Goal: Transaction & Acquisition: Subscribe to service/newsletter

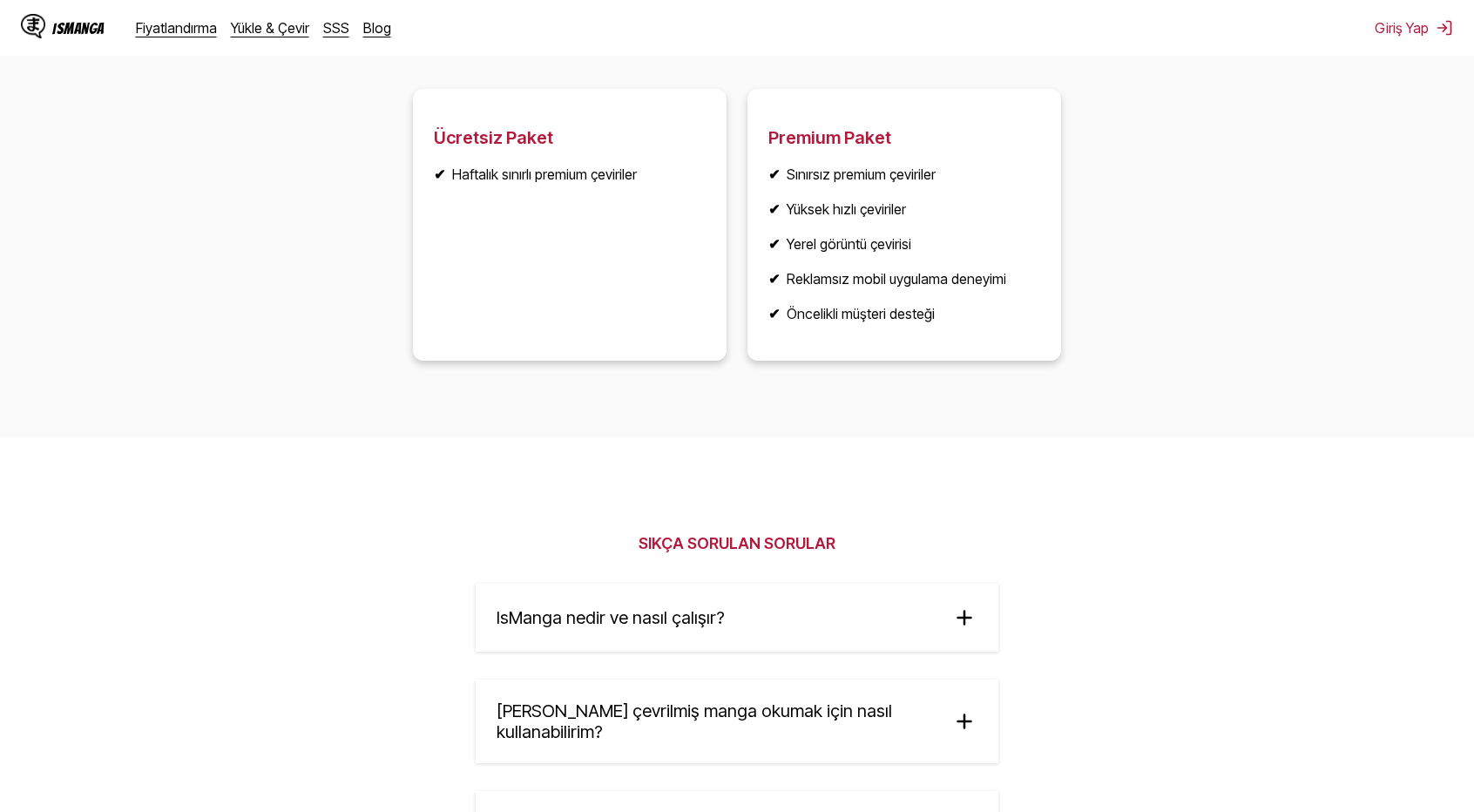
scroll to position [2456, 0]
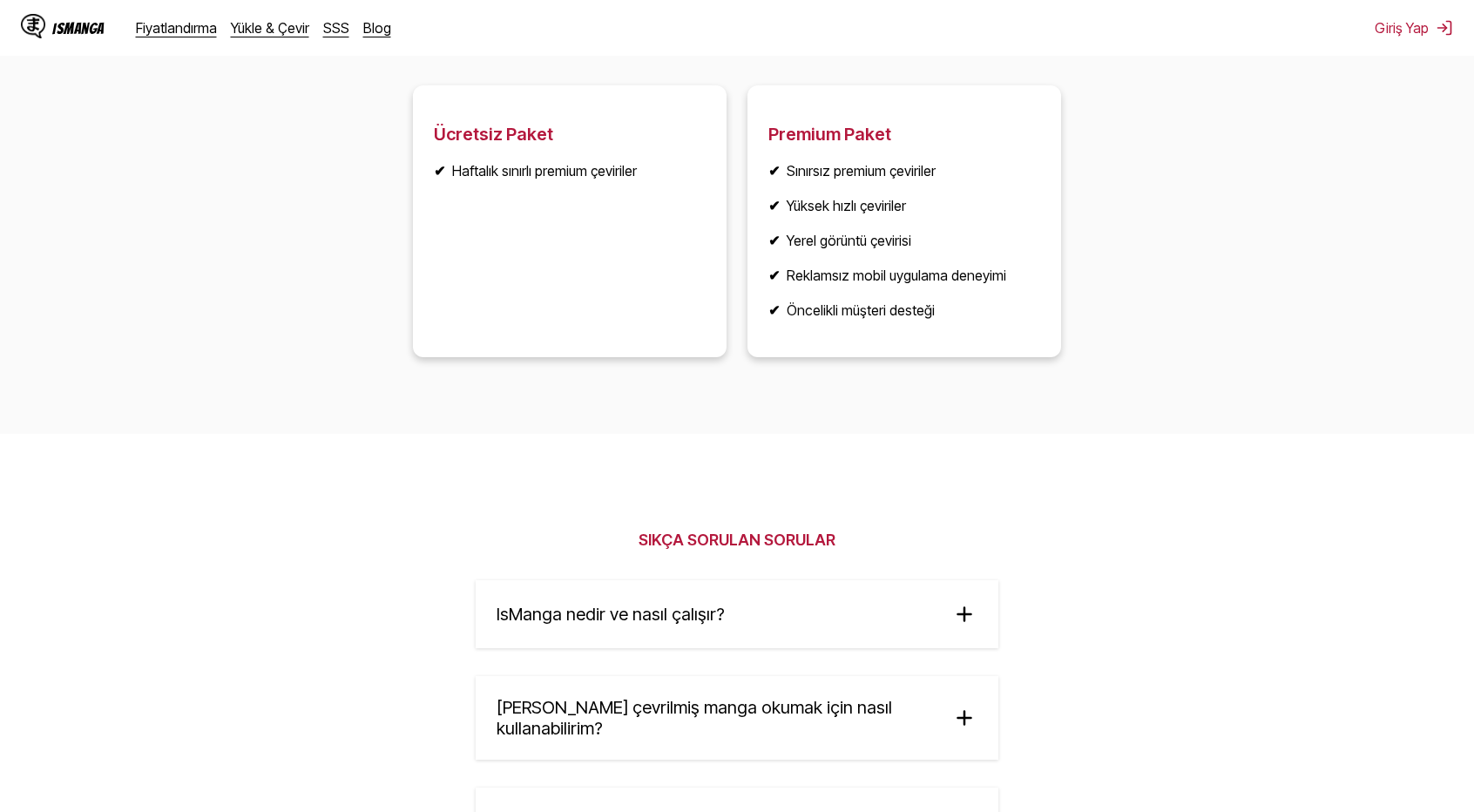
click at [966, 231] on ul "✔ Sınırsız premium çeviriler ✔ Yüksek hızlı çeviriler ✔ Yerel görüntü çevirisi …" at bounding box center [903, 240] width 271 height 157
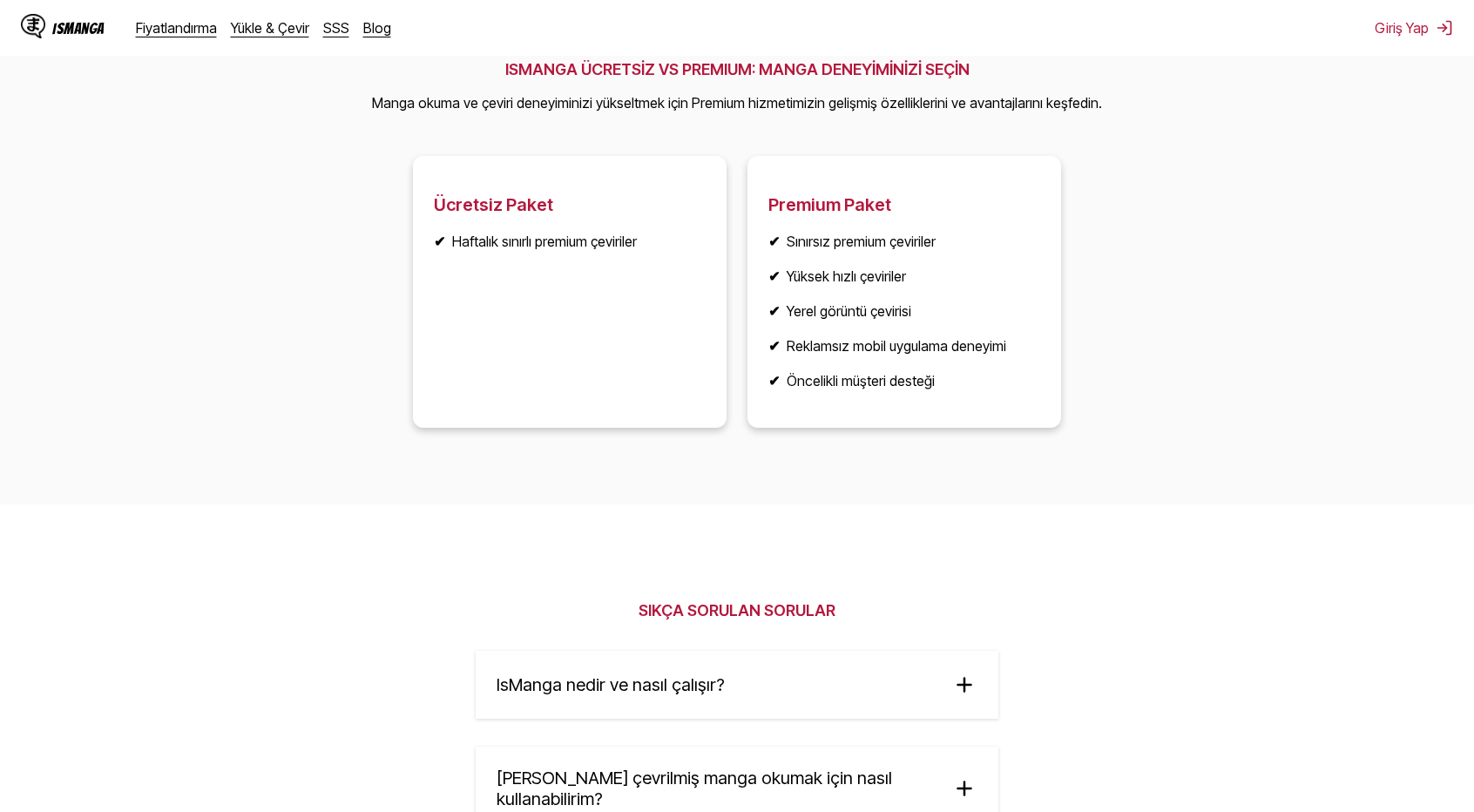
scroll to position [2382, 0]
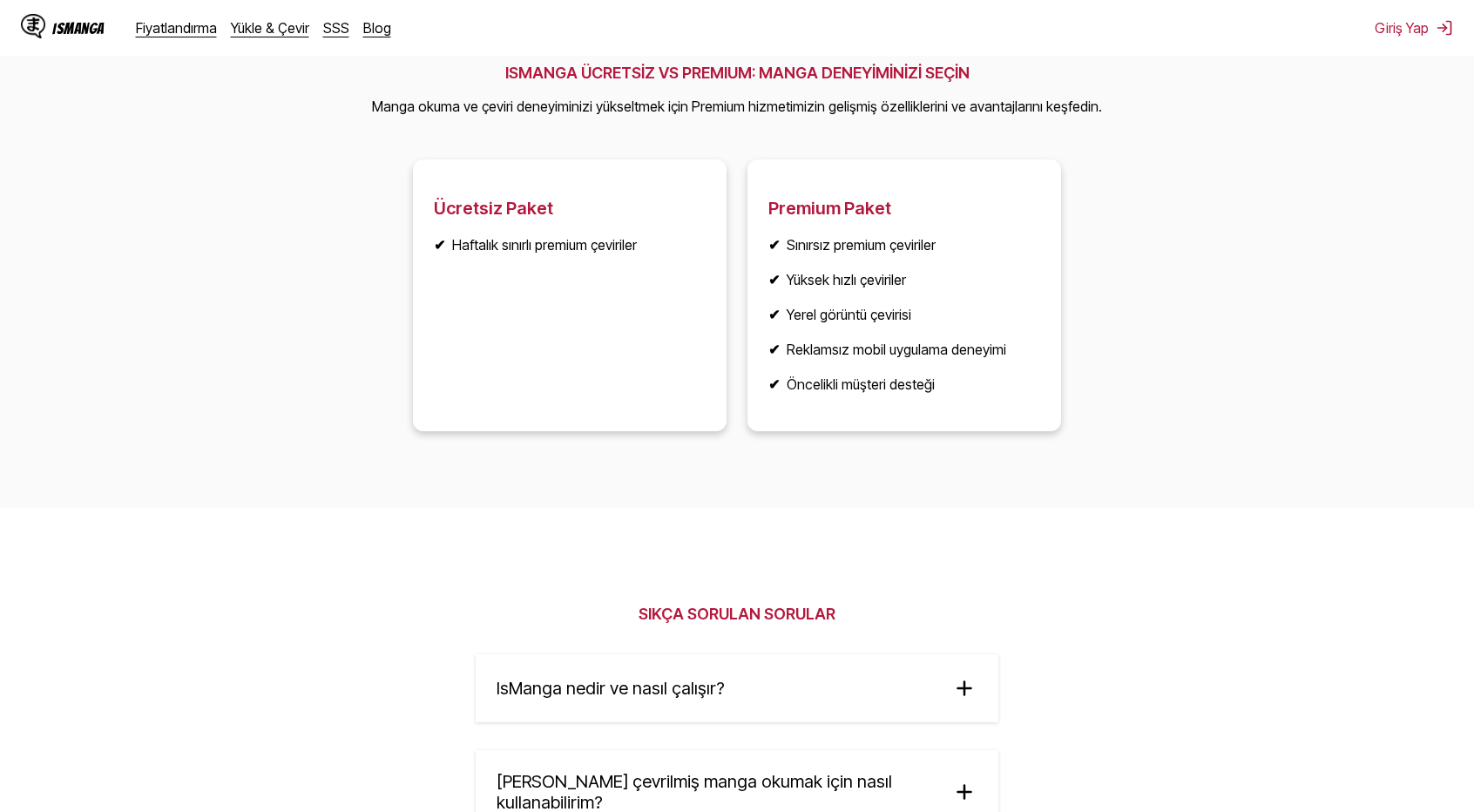
click at [817, 227] on article "Premium Paket ✔ Sınırsız premium çeviriler ✔ Yüksek hızlı çeviriler ✔ Yerel gör…" at bounding box center [904, 295] width 314 height 271
click at [1008, 189] on article "Premium Paket ✔ Sınırsız premium çeviriler ✔ Yüksek hızlı çeviriler ✔ Yerel gör…" at bounding box center [904, 295] width 314 height 271
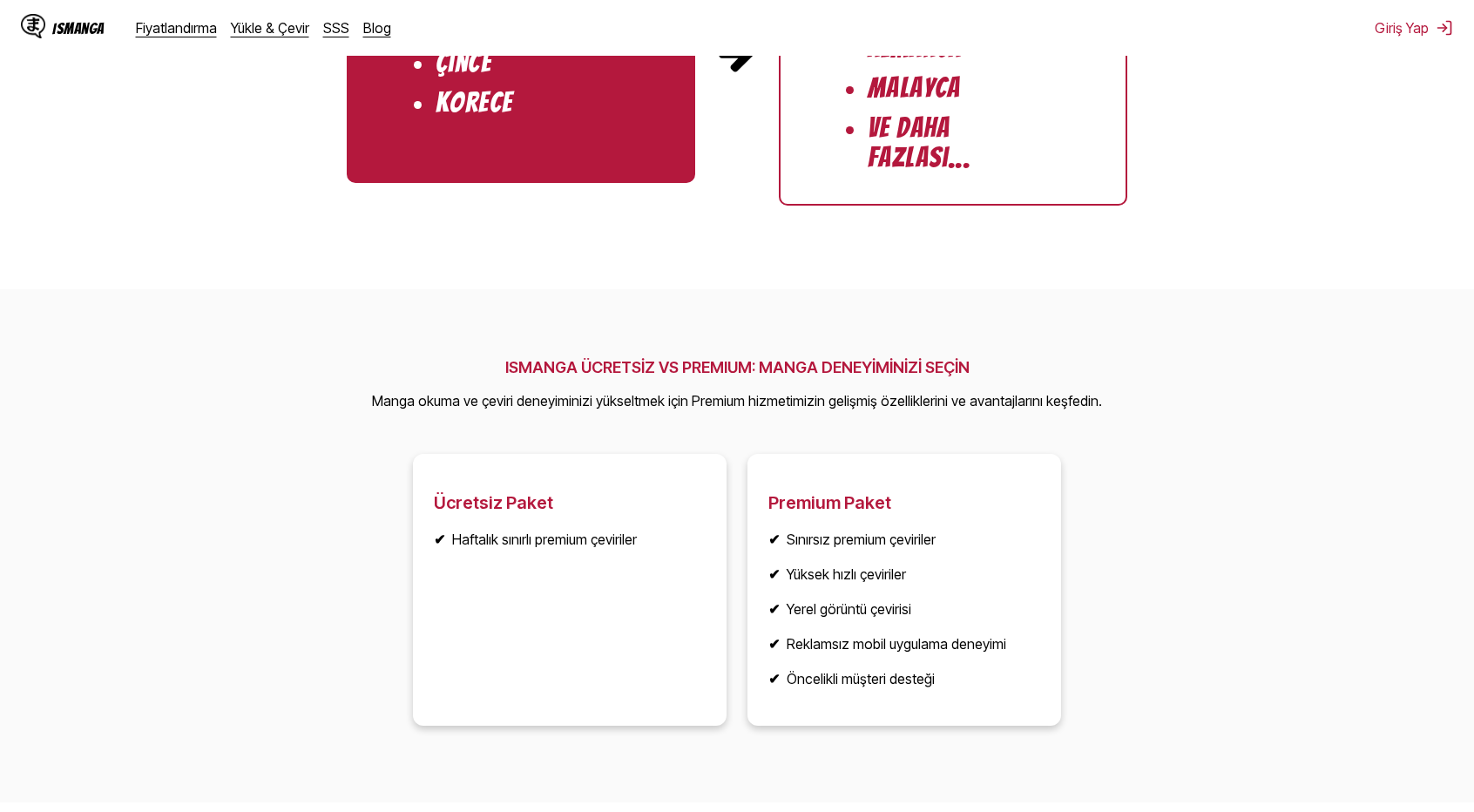
scroll to position [2120, 0]
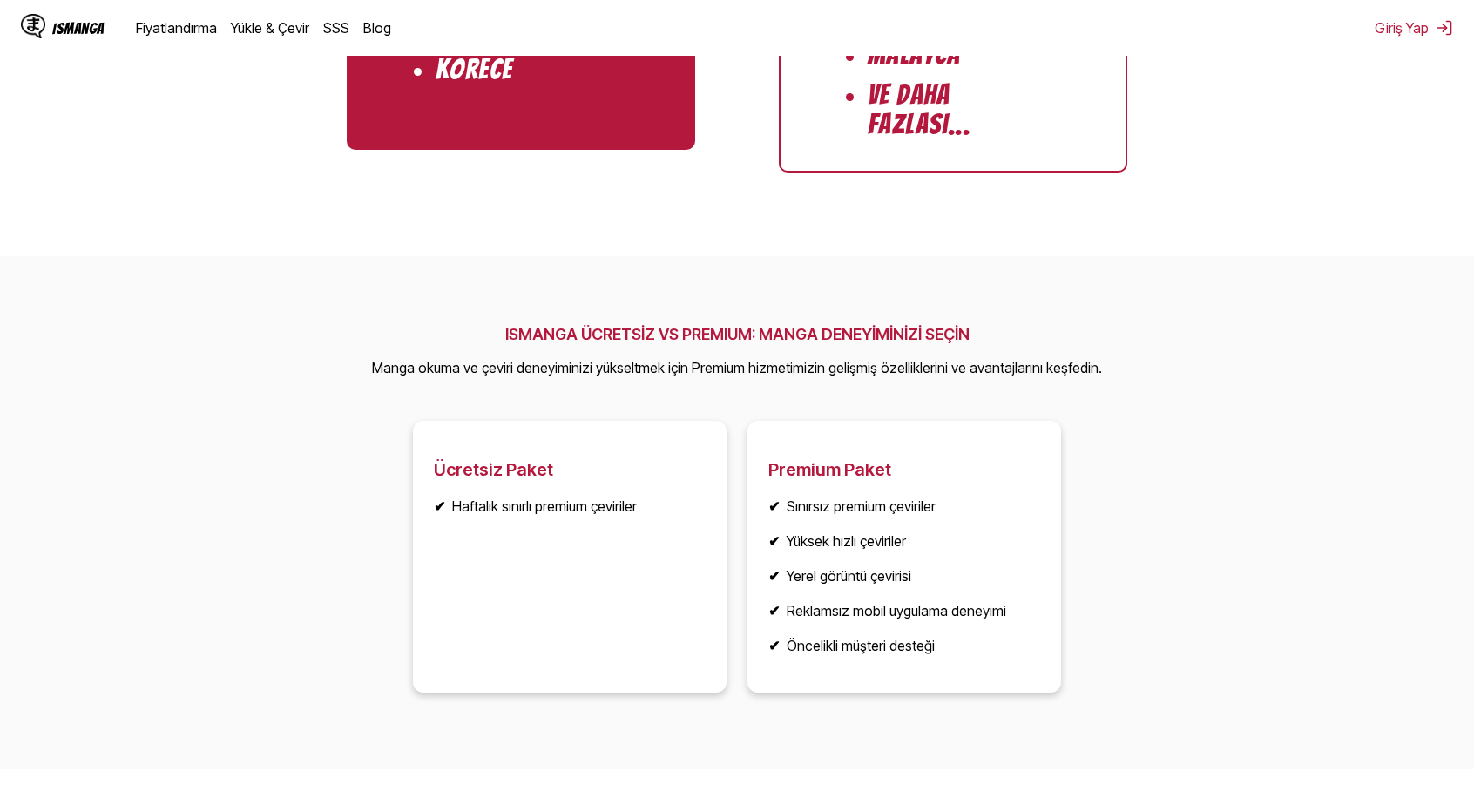
click at [812, 480] on h3 "Premium Paket" at bounding box center [903, 469] width 271 height 21
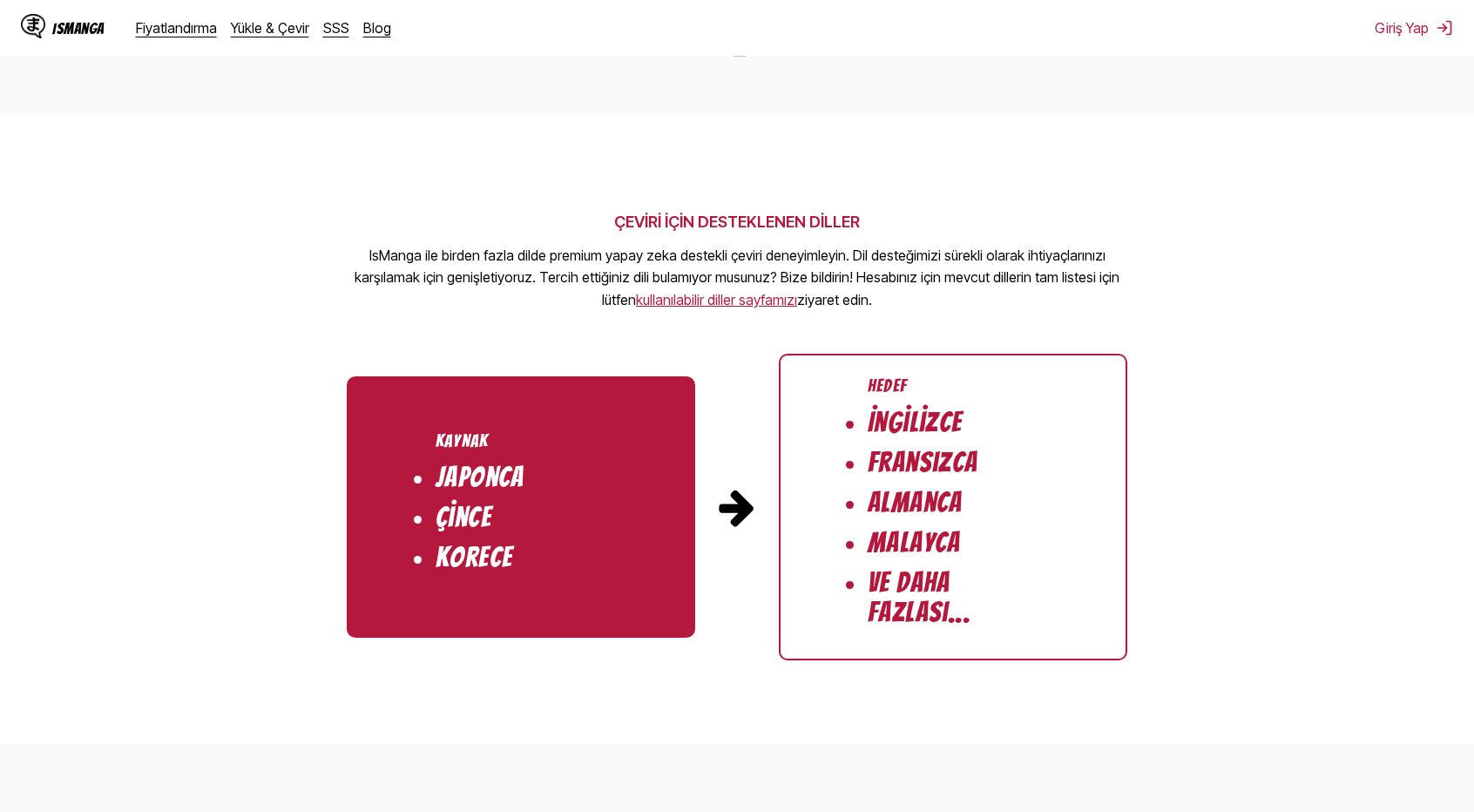
scroll to position [1598, 0]
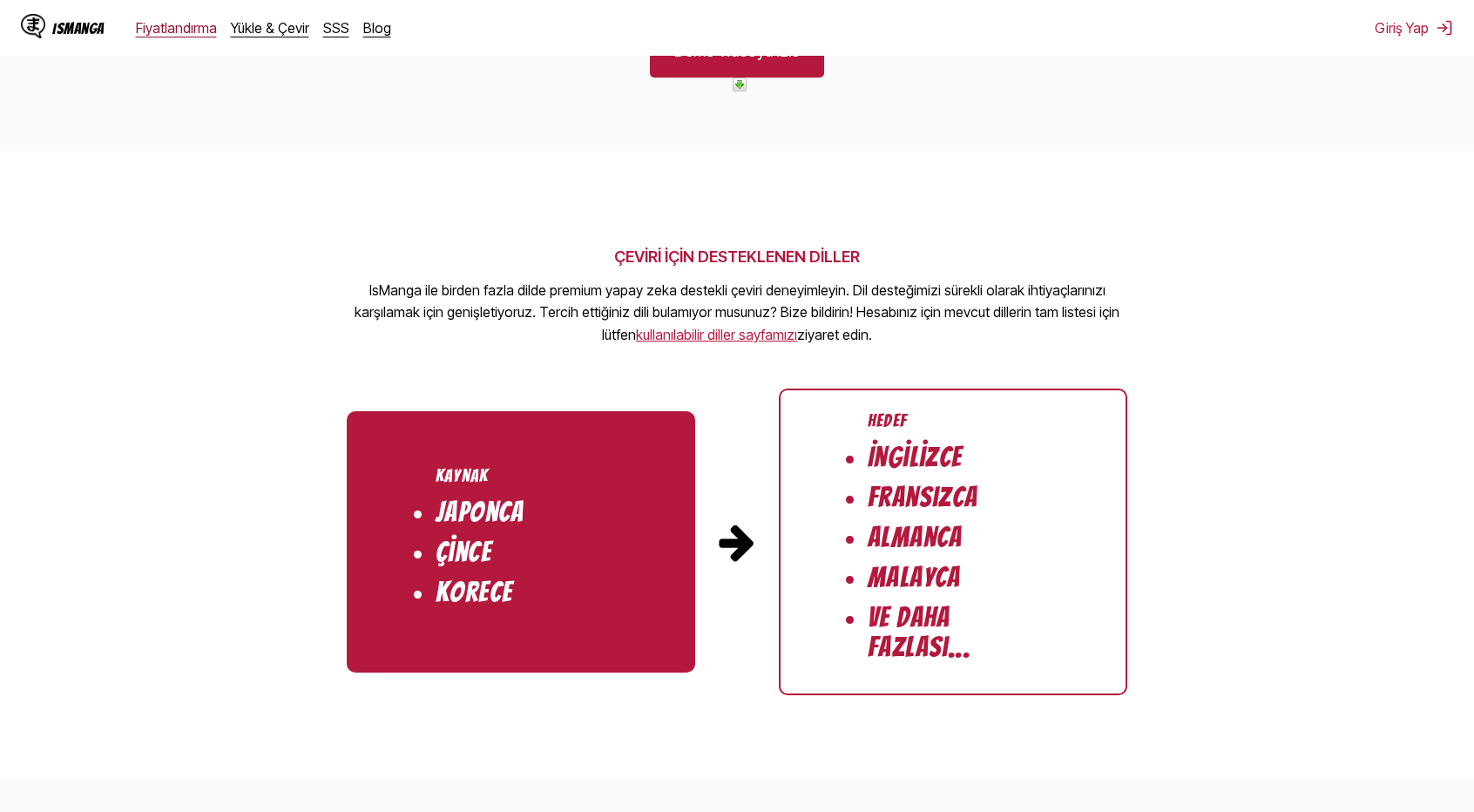
click at [188, 27] on link "Fiyatlandırma" at bounding box center [176, 28] width 81 height 17
